Goal: Transaction & Acquisition: Book appointment/travel/reservation

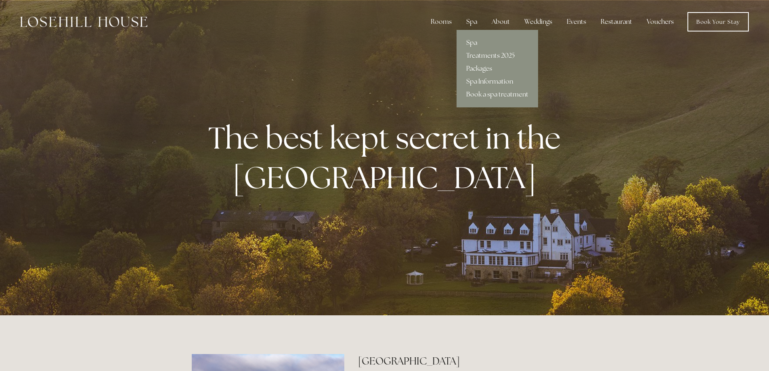
click at [472, 19] on div "Spa" at bounding box center [472, 22] width 24 height 16
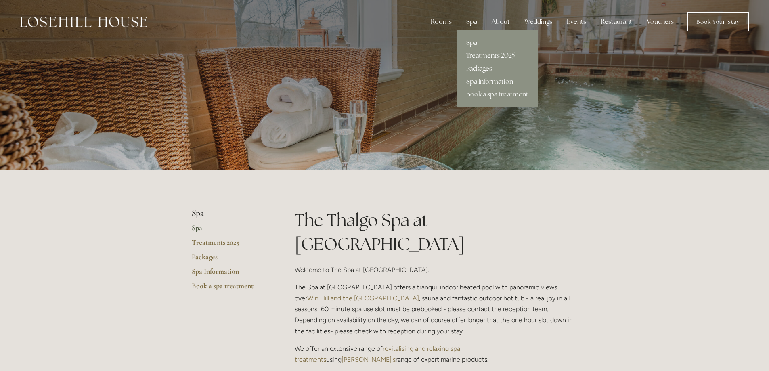
click at [481, 69] on link "Packages" at bounding box center [498, 68] width 82 height 13
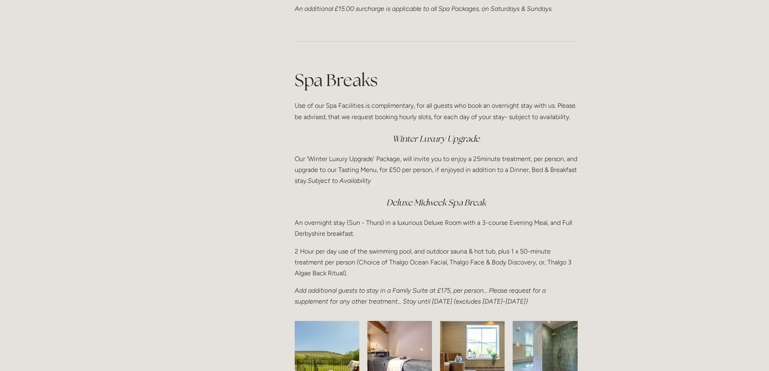
scroll to position [983, 0]
